Goal: Task Accomplishment & Management: Complete application form

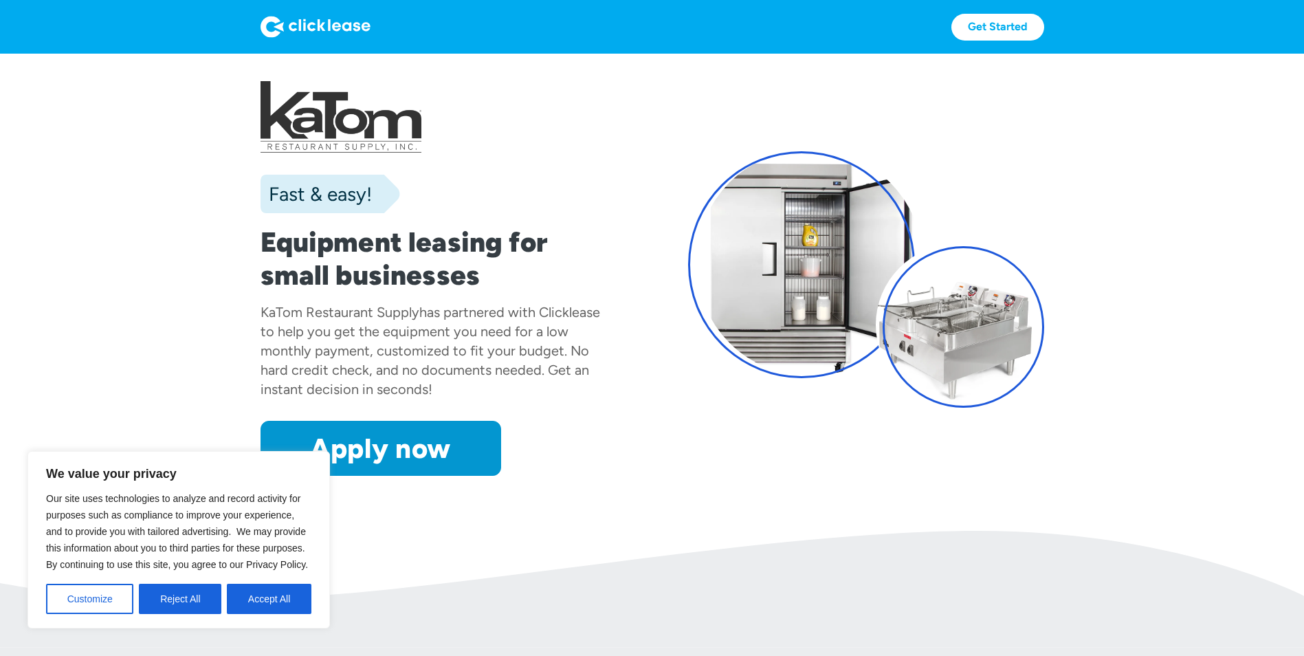
click at [284, 598] on button "Accept All" at bounding box center [269, 598] width 85 height 30
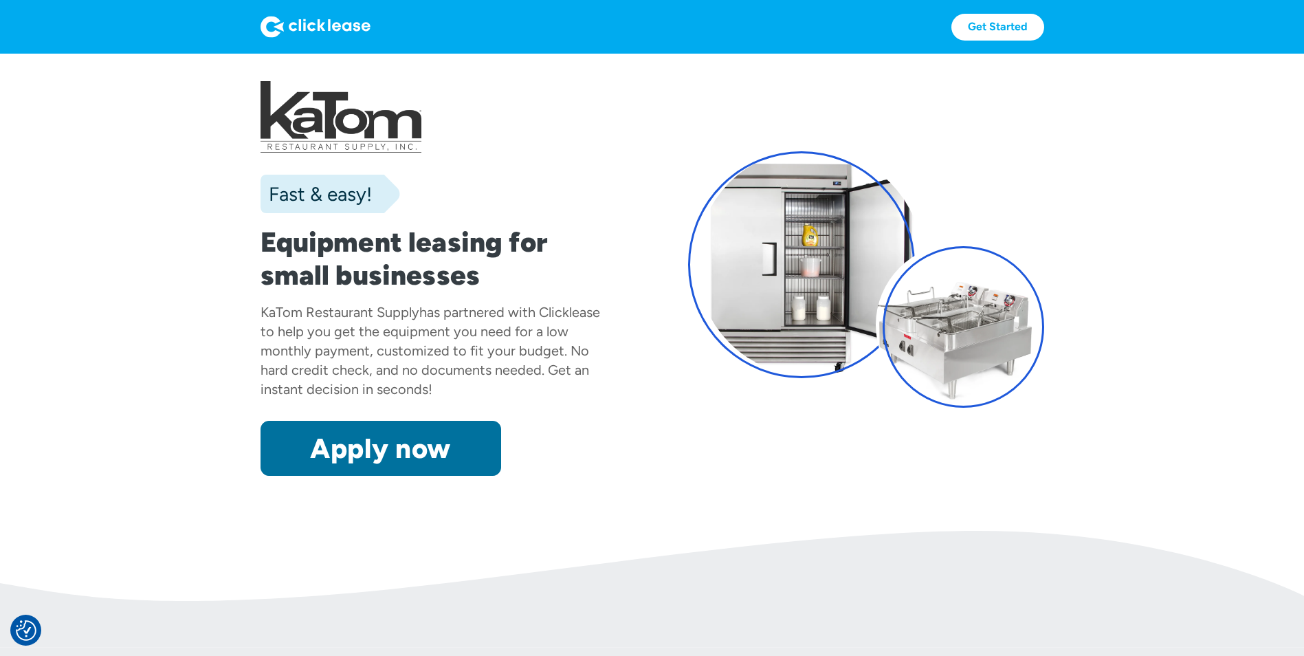
click at [383, 452] on link "Apply now" at bounding box center [380, 448] width 241 height 55
